Goal: Find specific page/section: Find specific page/section

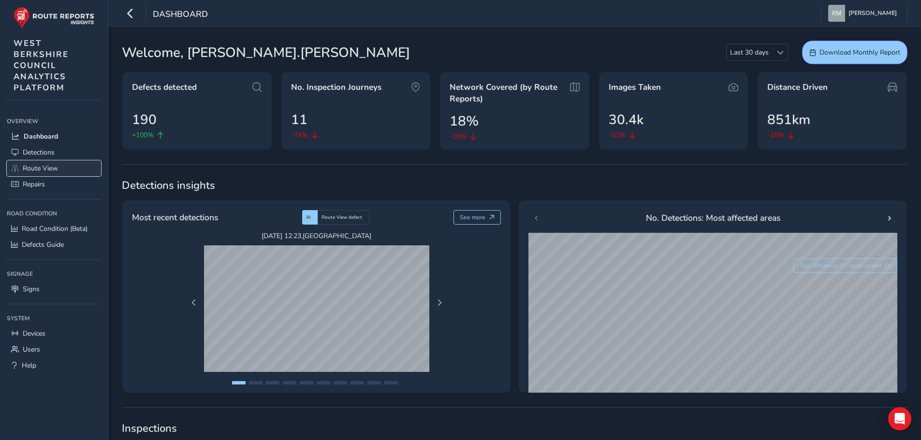
click at [47, 166] on span "Route View" at bounding box center [40, 168] width 35 height 9
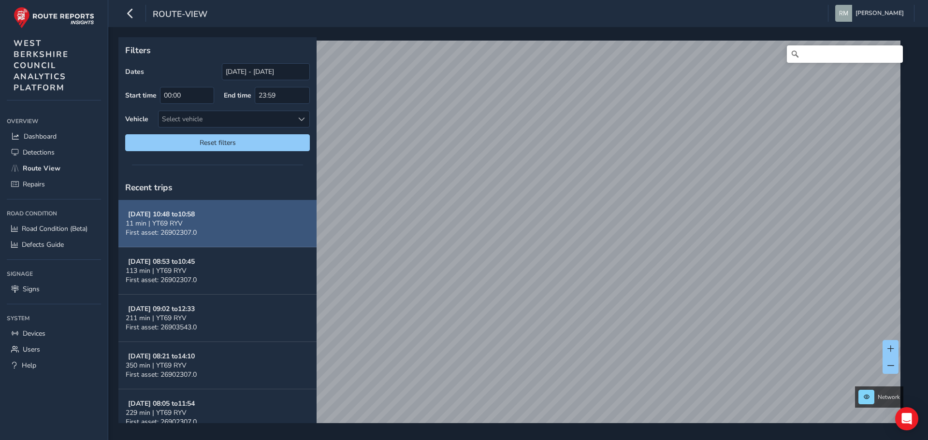
click at [213, 228] on button "[DATE] 10:48 to 10:58 11 min | YT69 RYV First asset: 26902307.0" at bounding box center [217, 223] width 198 height 47
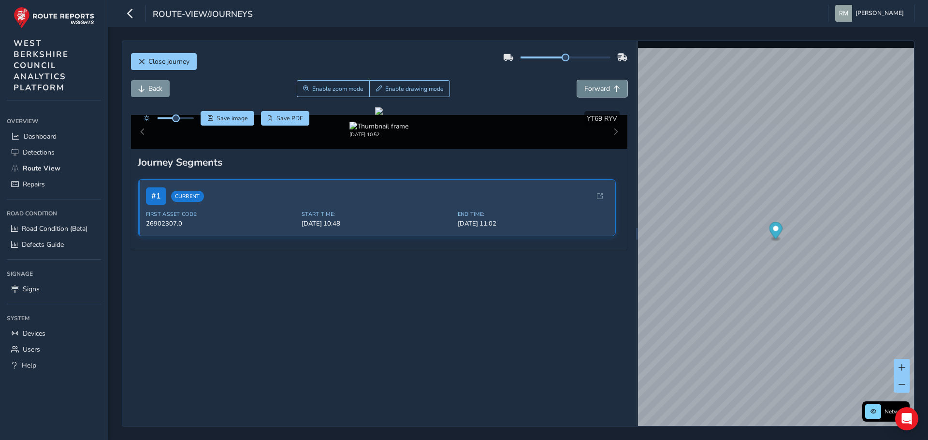
click at [585, 87] on span "Forward" at bounding box center [597, 88] width 26 height 9
click at [591, 87] on span "Forward" at bounding box center [597, 88] width 26 height 9
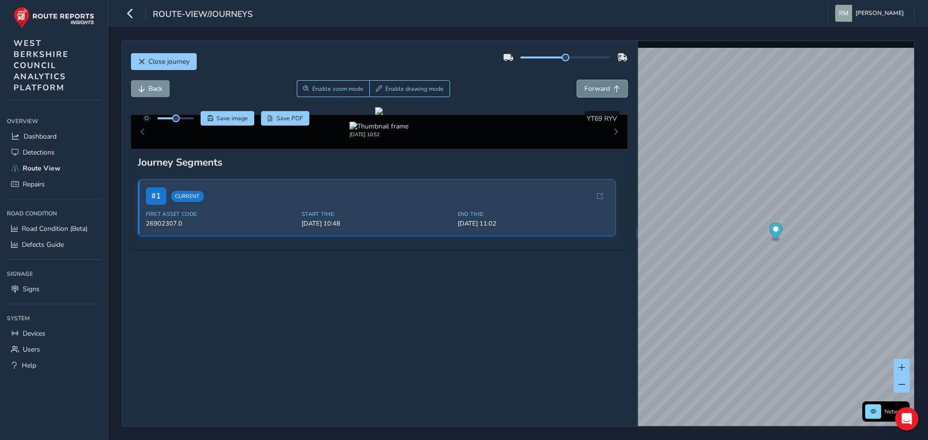
click at [591, 87] on span "Forward" at bounding box center [597, 88] width 26 height 9
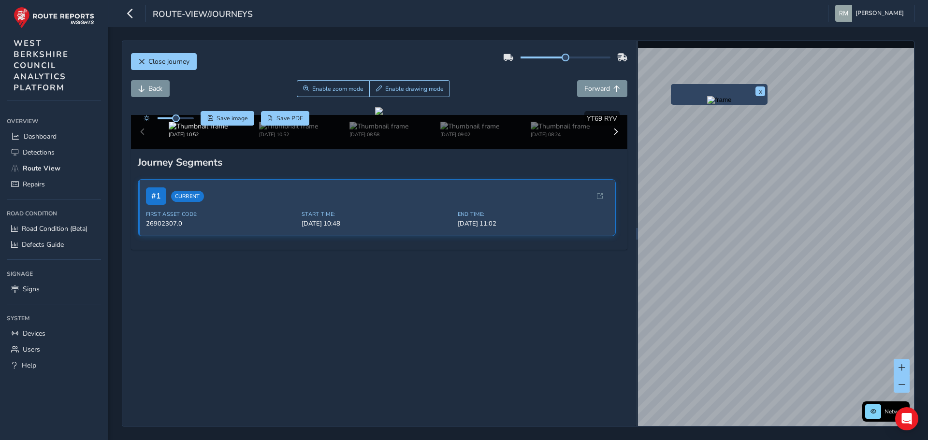
click at [673, 87] on div "x" at bounding box center [719, 94] width 97 height 21
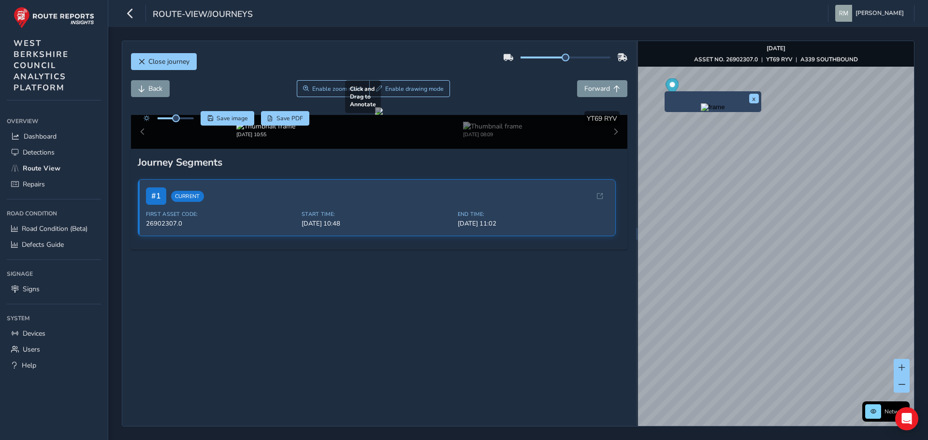
scroll to position [48, 0]
click at [601, 84] on span "Forward" at bounding box center [597, 88] width 26 height 9
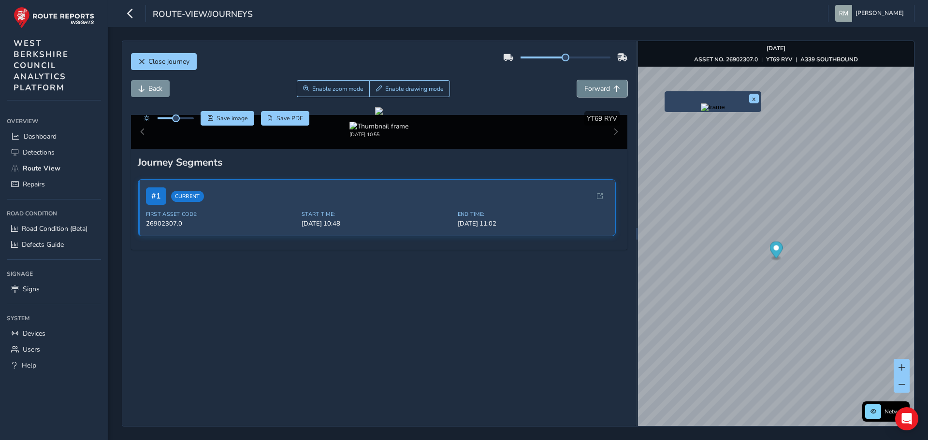
click at [601, 84] on span "Forward" at bounding box center [597, 88] width 26 height 9
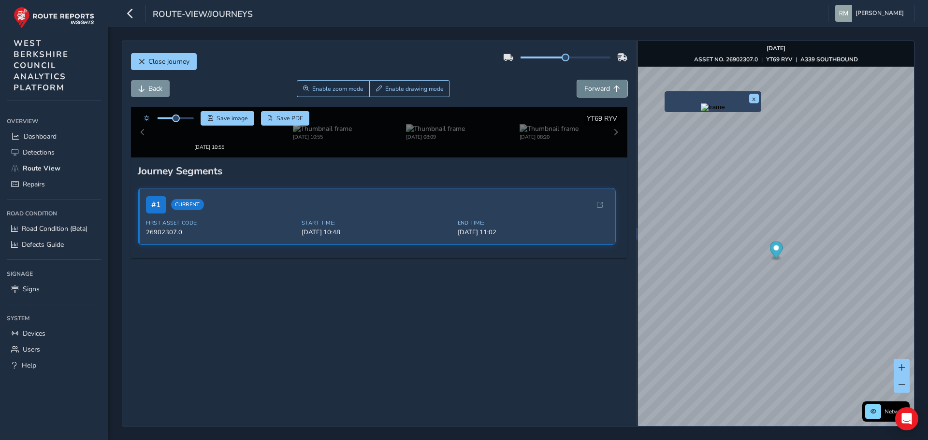
click at [601, 84] on span "Forward" at bounding box center [597, 88] width 26 height 9
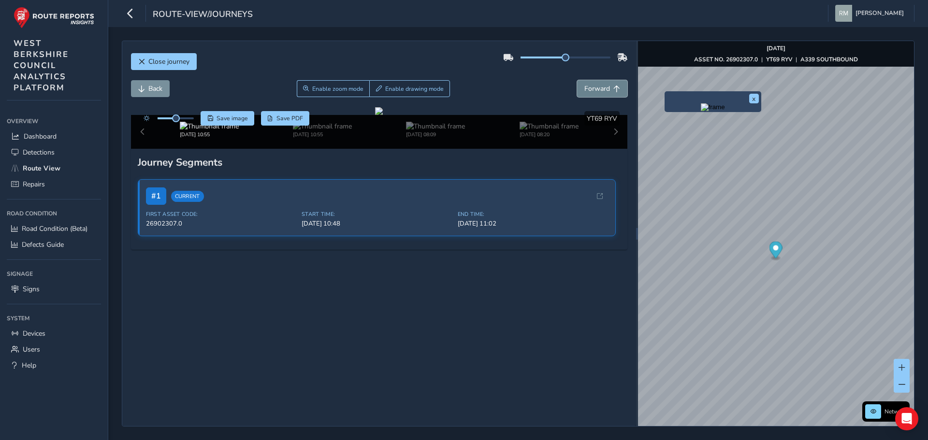
click at [601, 84] on span "Forward" at bounding box center [597, 88] width 26 height 9
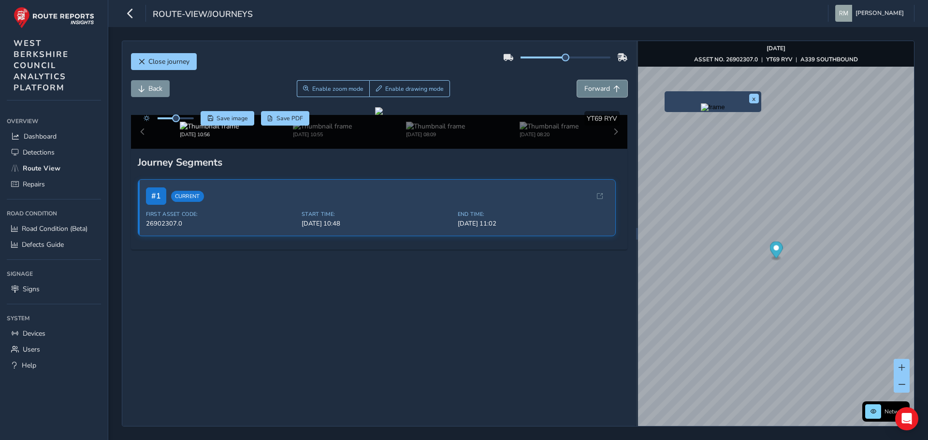
click at [601, 84] on span "Forward" at bounding box center [597, 88] width 26 height 9
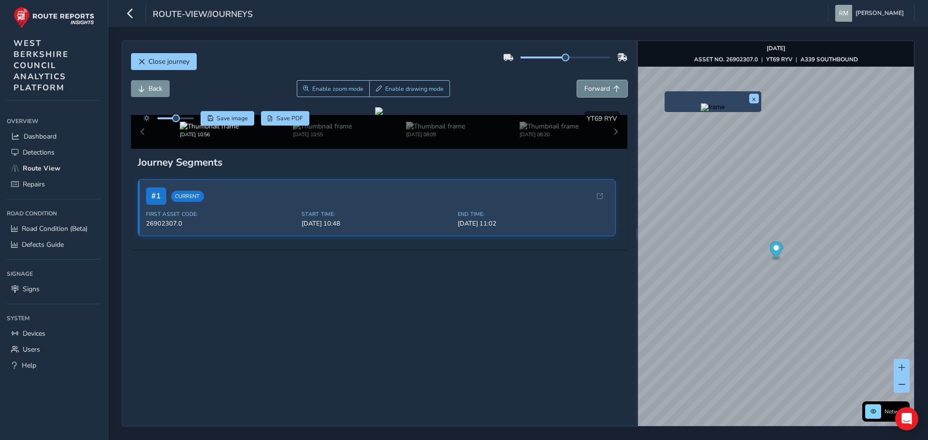
click at [601, 84] on span "Forward" at bounding box center [597, 88] width 26 height 9
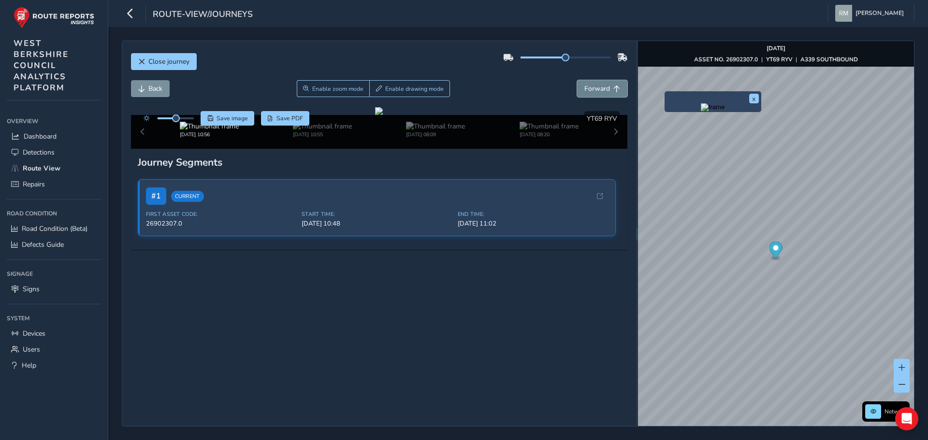
click at [601, 84] on span "Forward" at bounding box center [597, 88] width 26 height 9
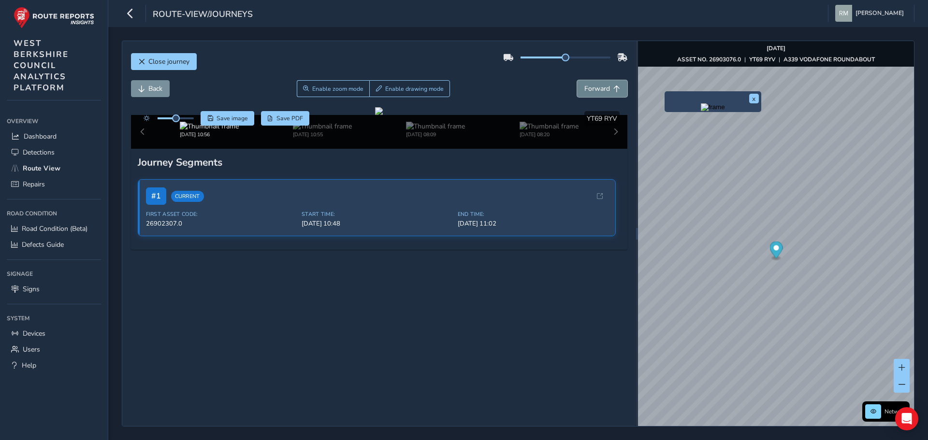
click at [601, 84] on span "Forward" at bounding box center [597, 88] width 26 height 9
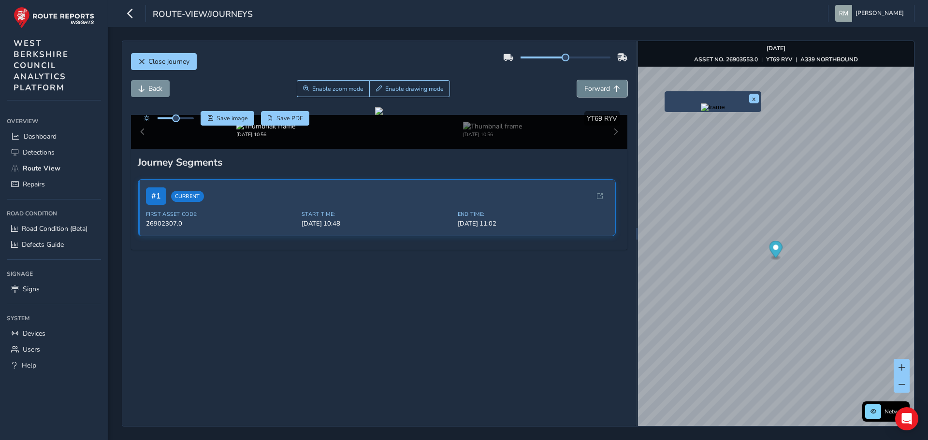
click at [601, 84] on span "Forward" at bounding box center [597, 88] width 26 height 9
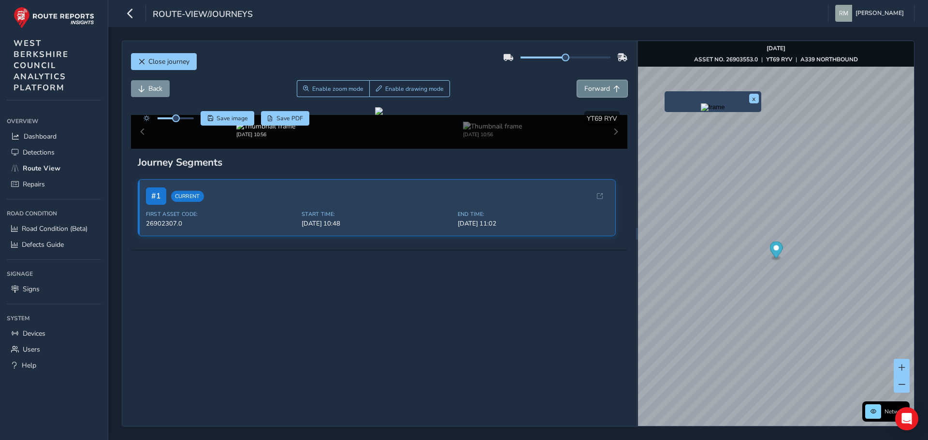
click at [601, 84] on span "Forward" at bounding box center [597, 88] width 26 height 9
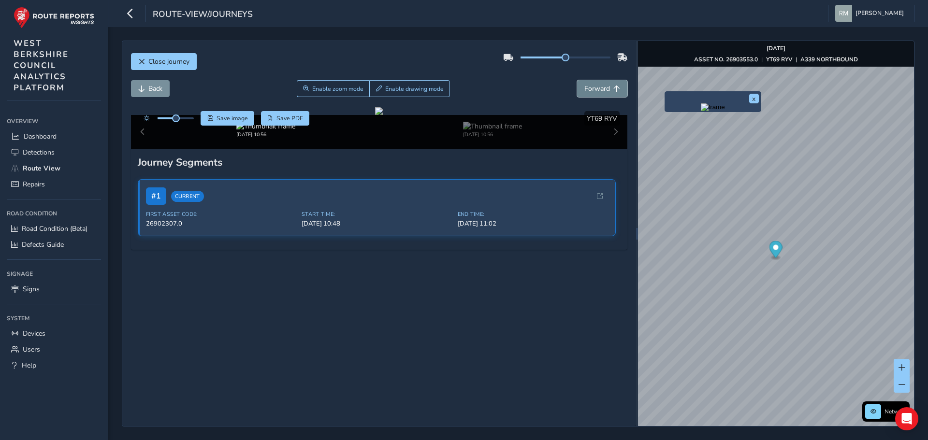
click at [601, 84] on span "Forward" at bounding box center [597, 88] width 26 height 9
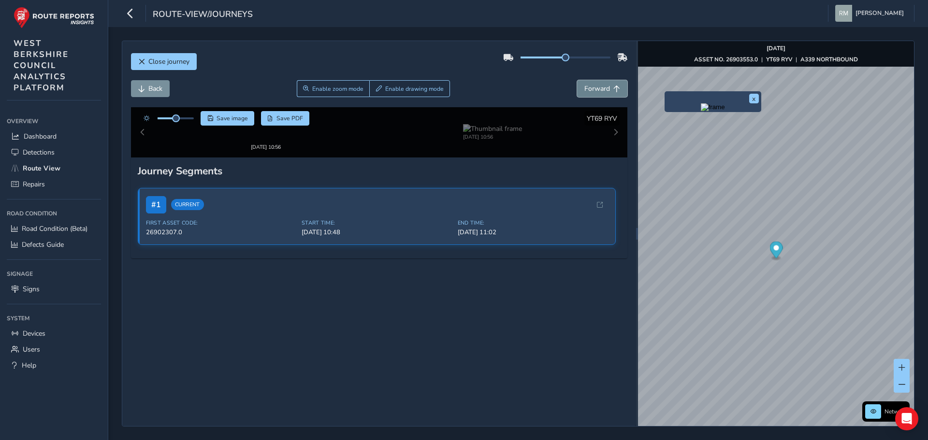
click at [601, 84] on span "Forward" at bounding box center [597, 88] width 26 height 9
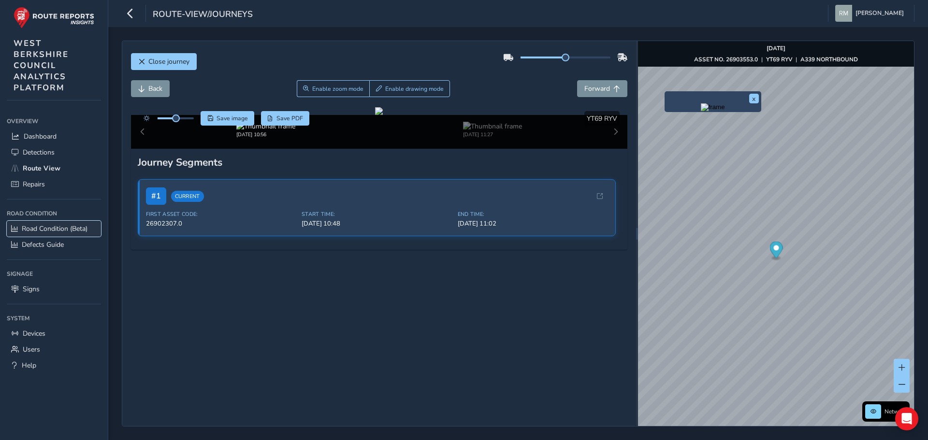
click at [35, 229] on span "Road Condition (Beta)" at bounding box center [55, 228] width 66 height 9
